Goal: Task Accomplishment & Management: Use online tool/utility

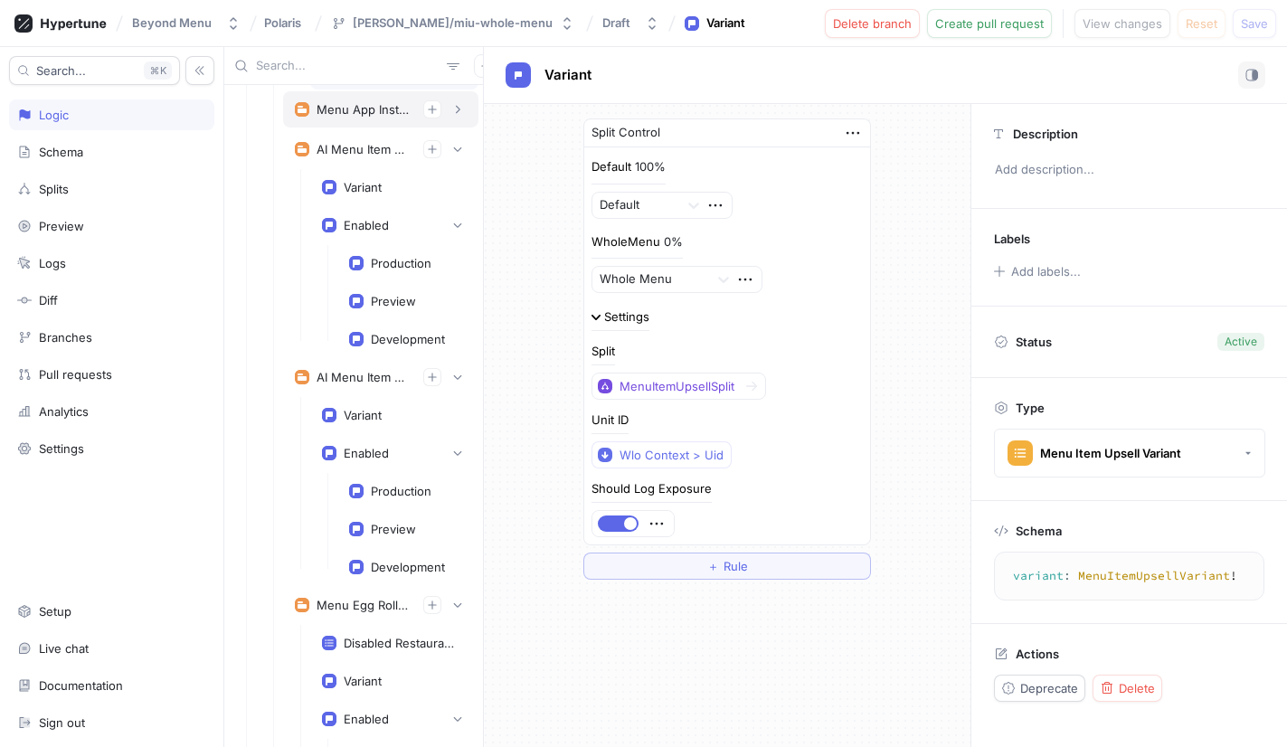
scroll to position [2345, 0]
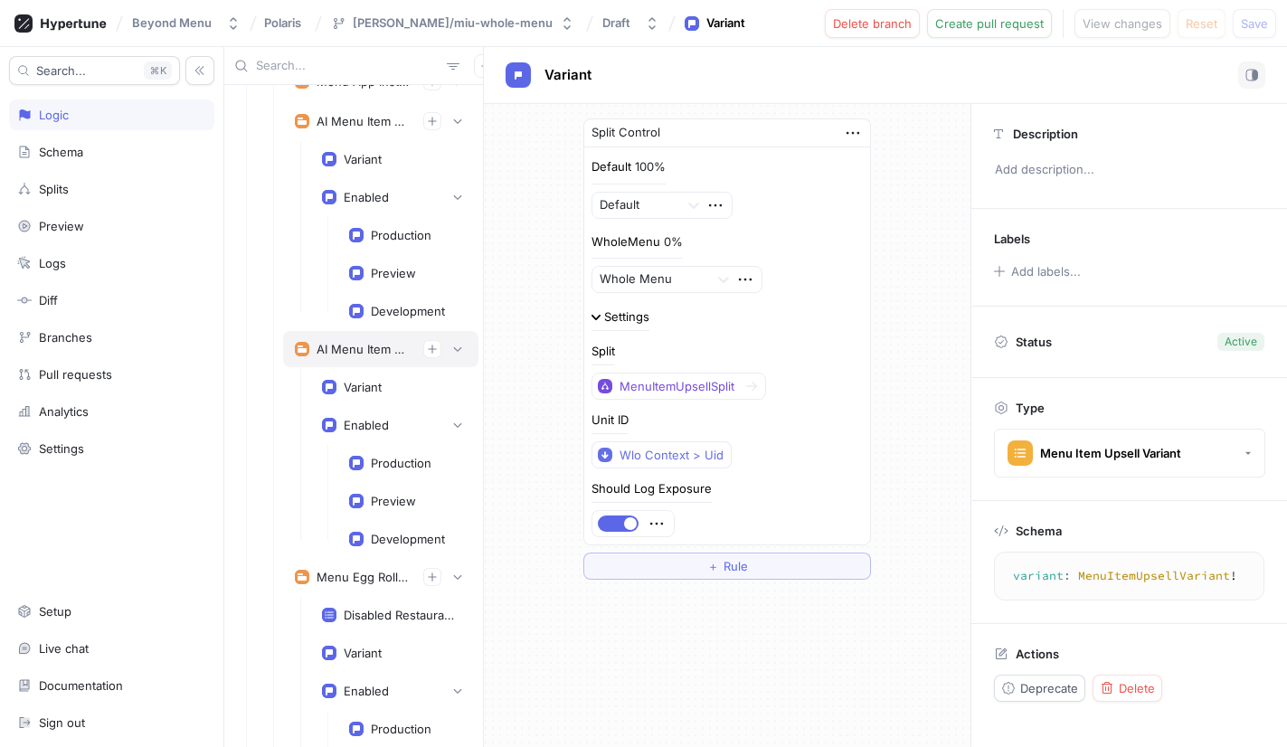
click at [367, 354] on div "AI Menu Item Recommendation" at bounding box center [363, 349] width 92 height 14
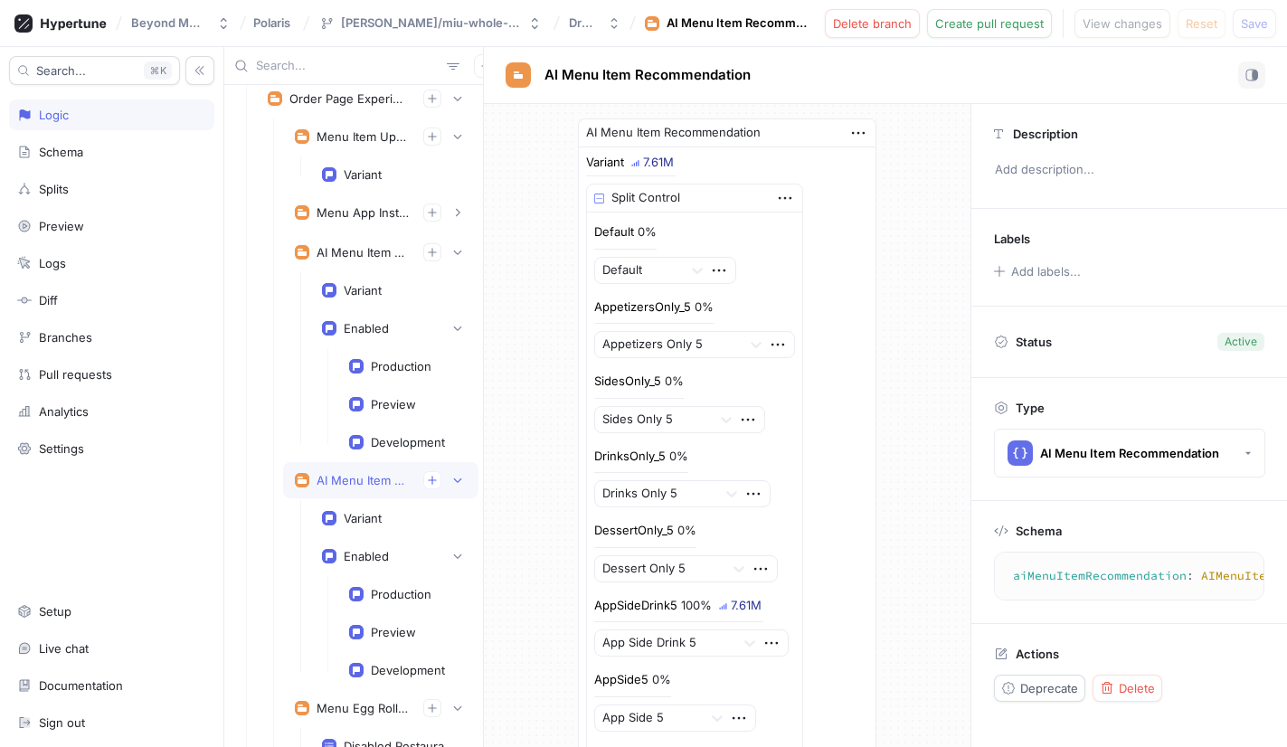
scroll to position [2152, 0]
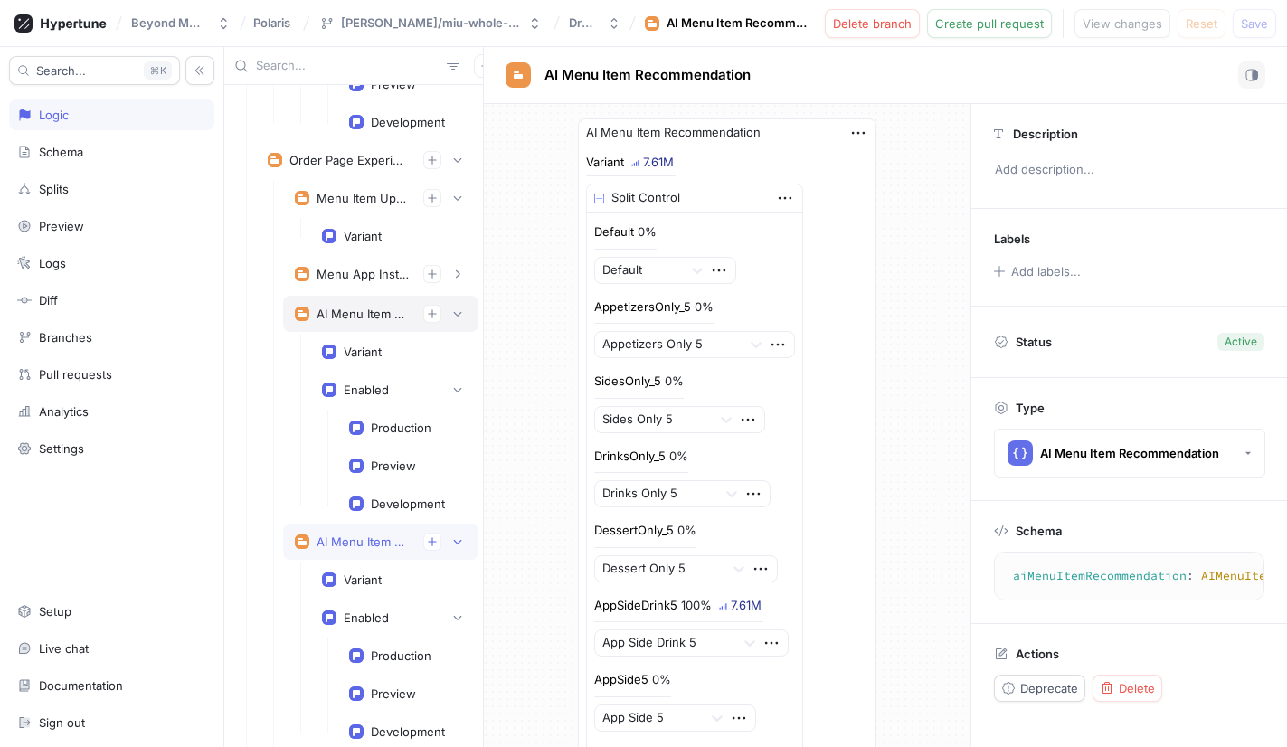
click at [364, 314] on div "AI Menu Item Description" at bounding box center [363, 314] width 92 height 14
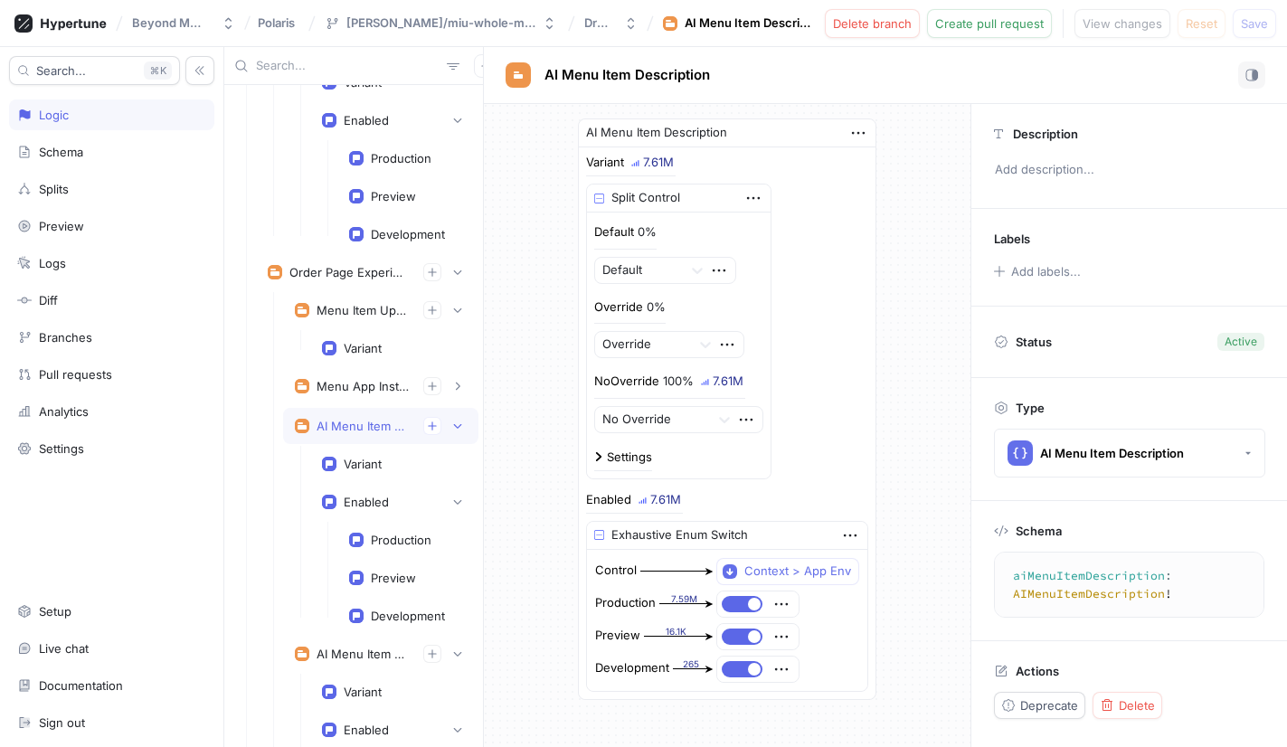
scroll to position [2037, 0]
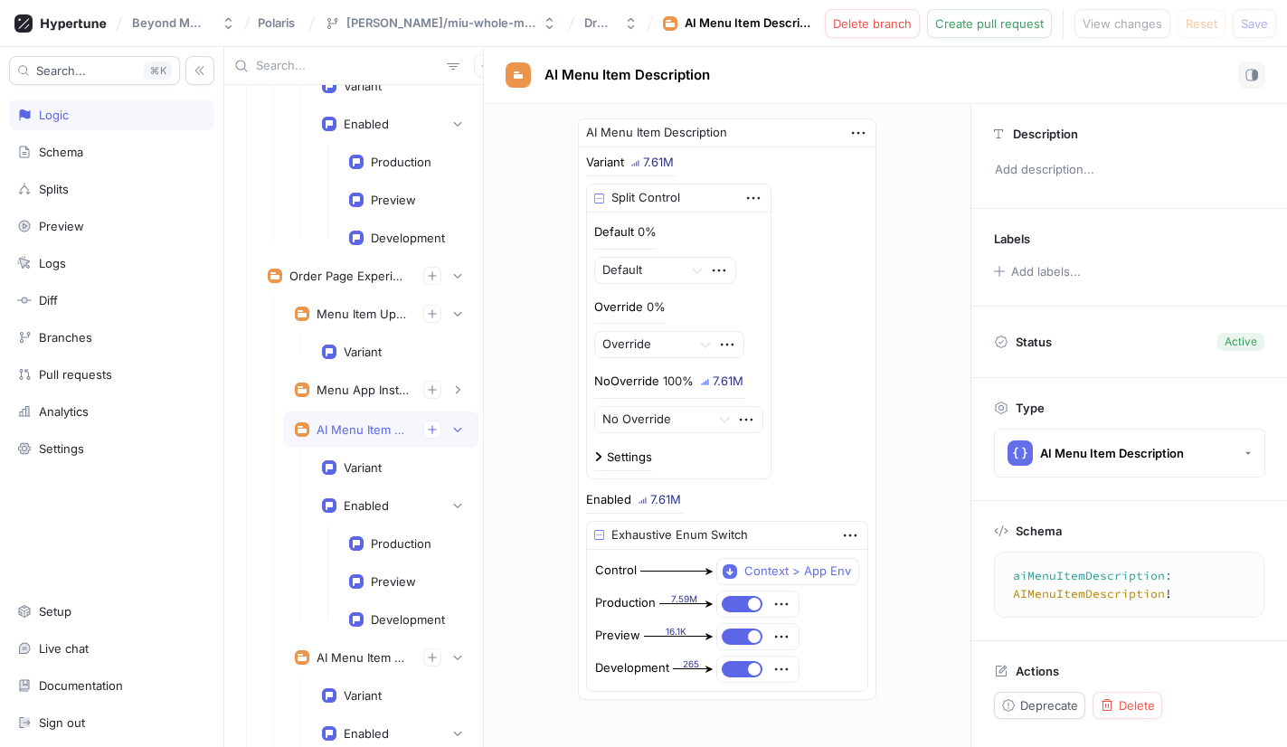
click at [364, 314] on div "Menu Item Upsell" at bounding box center [363, 314] width 92 height 14
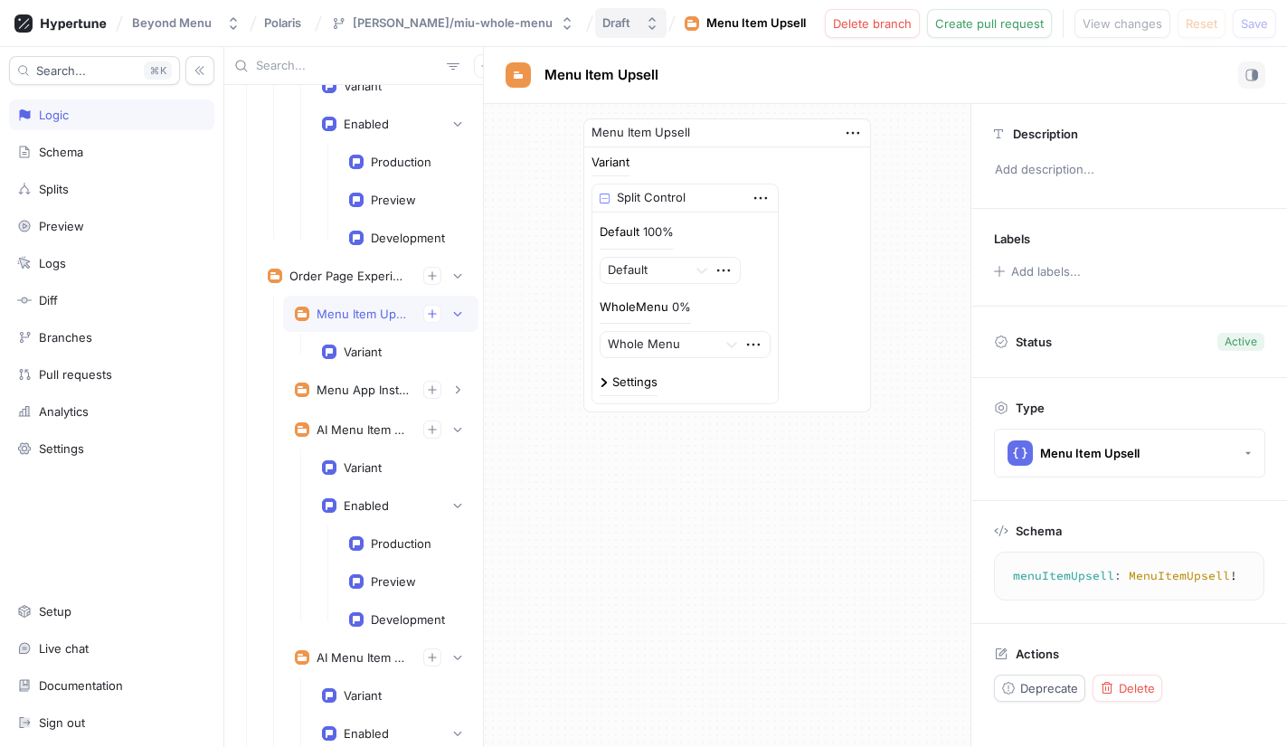
click at [602, 23] on div "Draft" at bounding box center [619, 22] width 35 height 15
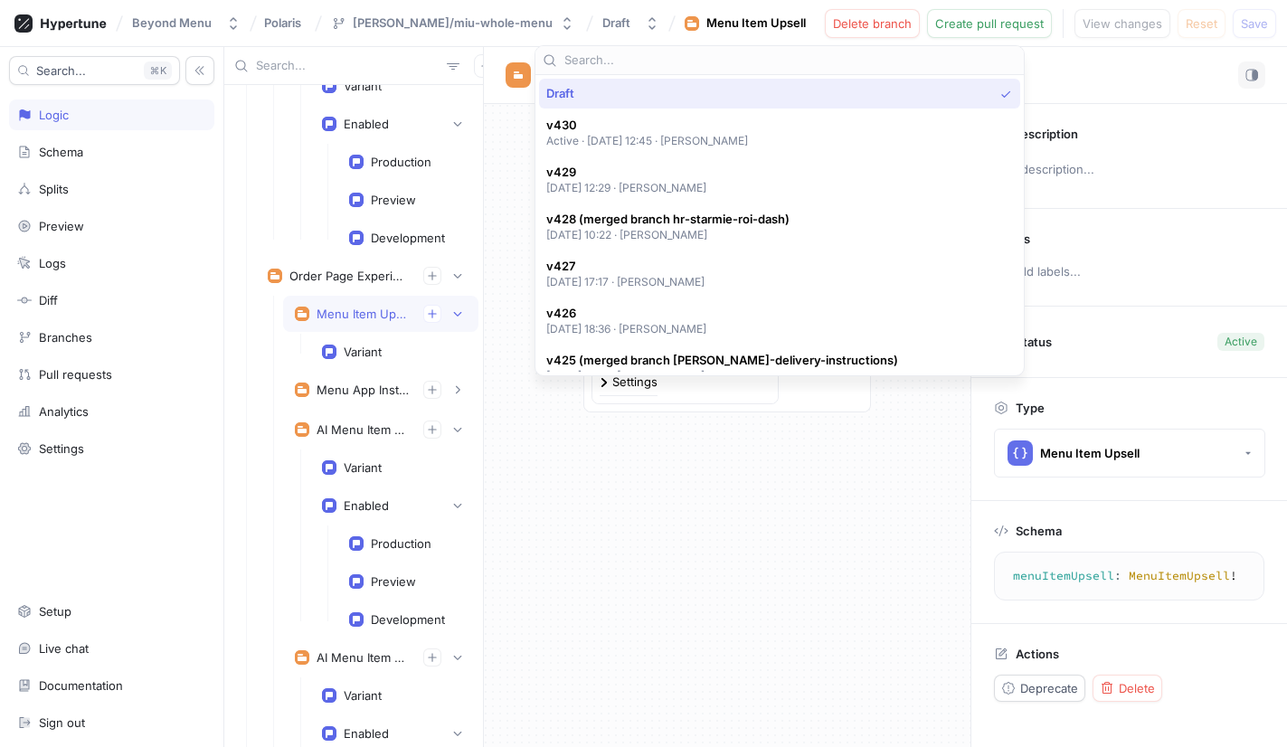
click at [789, 31] on div "Beyond Menu Polaris [PERSON_NAME]/miu-whole-menu Draft Menu Item Upsell Delete …" at bounding box center [643, 23] width 1287 height 47
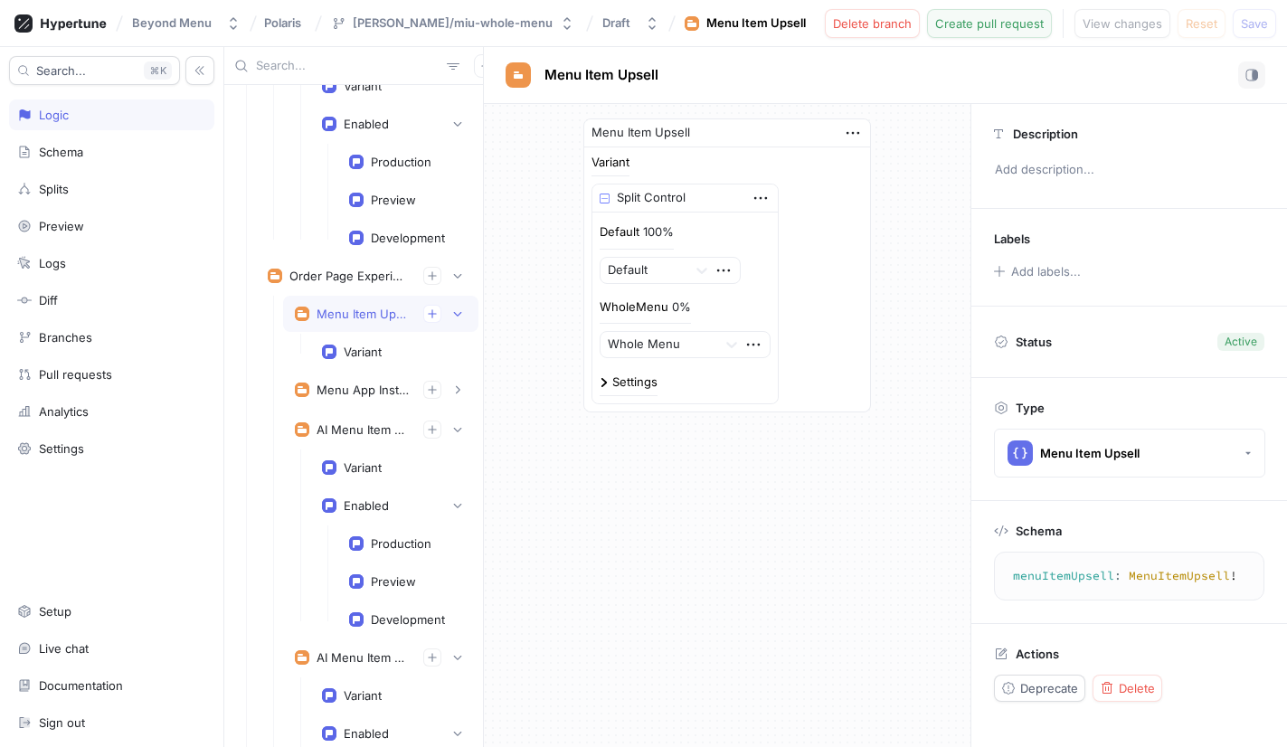
click at [991, 22] on span "Create pull request" at bounding box center [989, 23] width 109 height 11
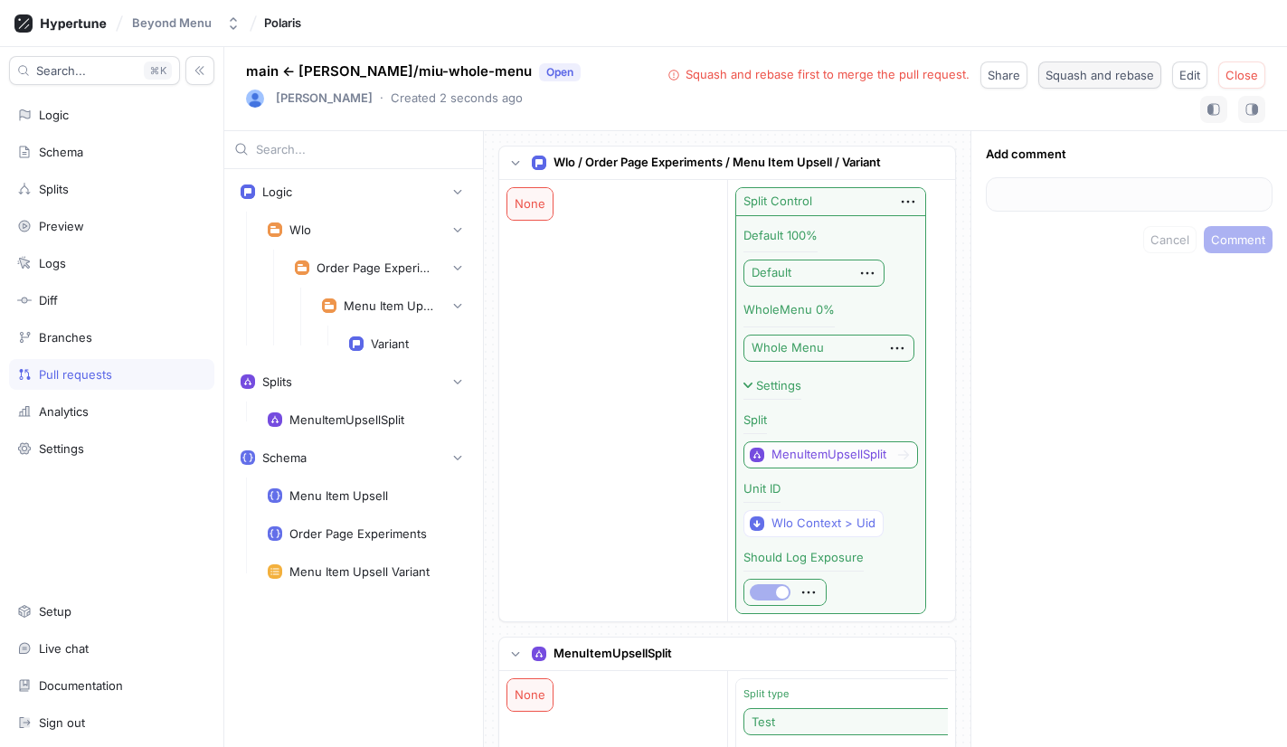
click at [1102, 83] on button "Squash and rebase" at bounding box center [1099, 74] width 123 height 27
click at [1254, 77] on span "Merge" at bounding box center [1239, 75] width 37 height 11
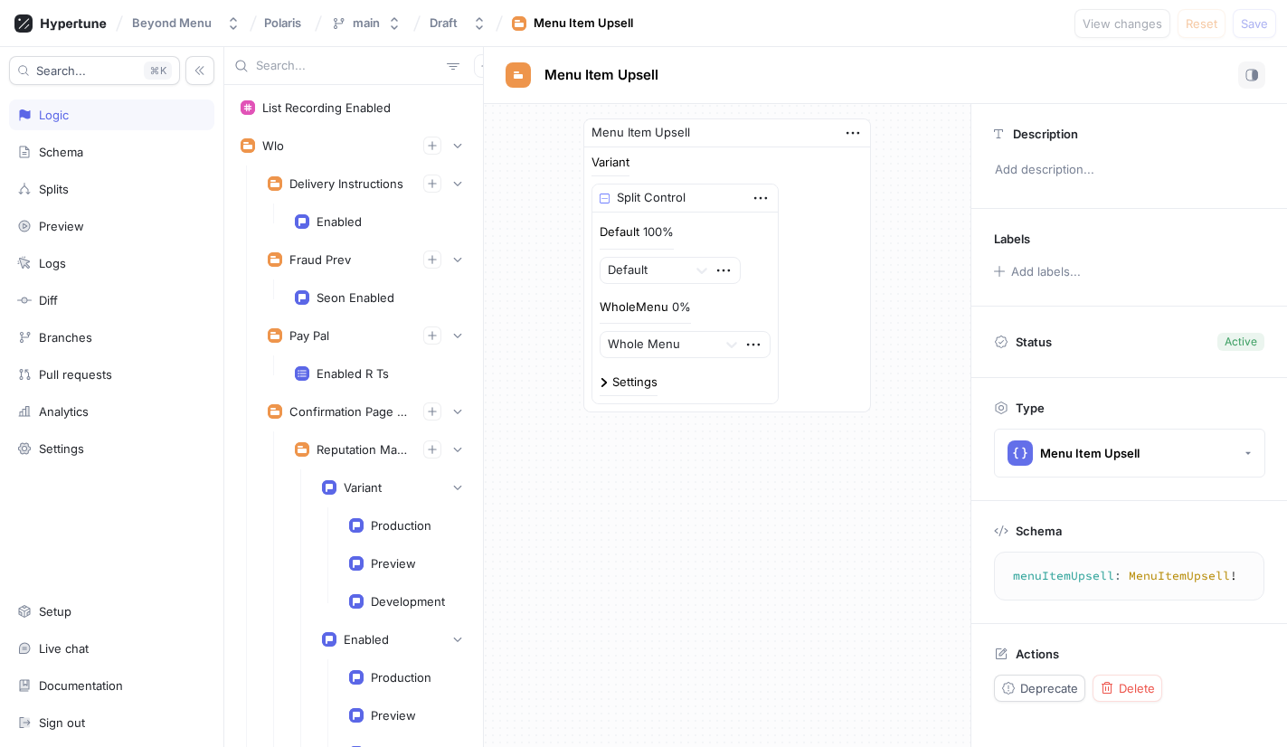
scroll to position [1696, 0]
